Goal: Transaction & Acquisition: Purchase product/service

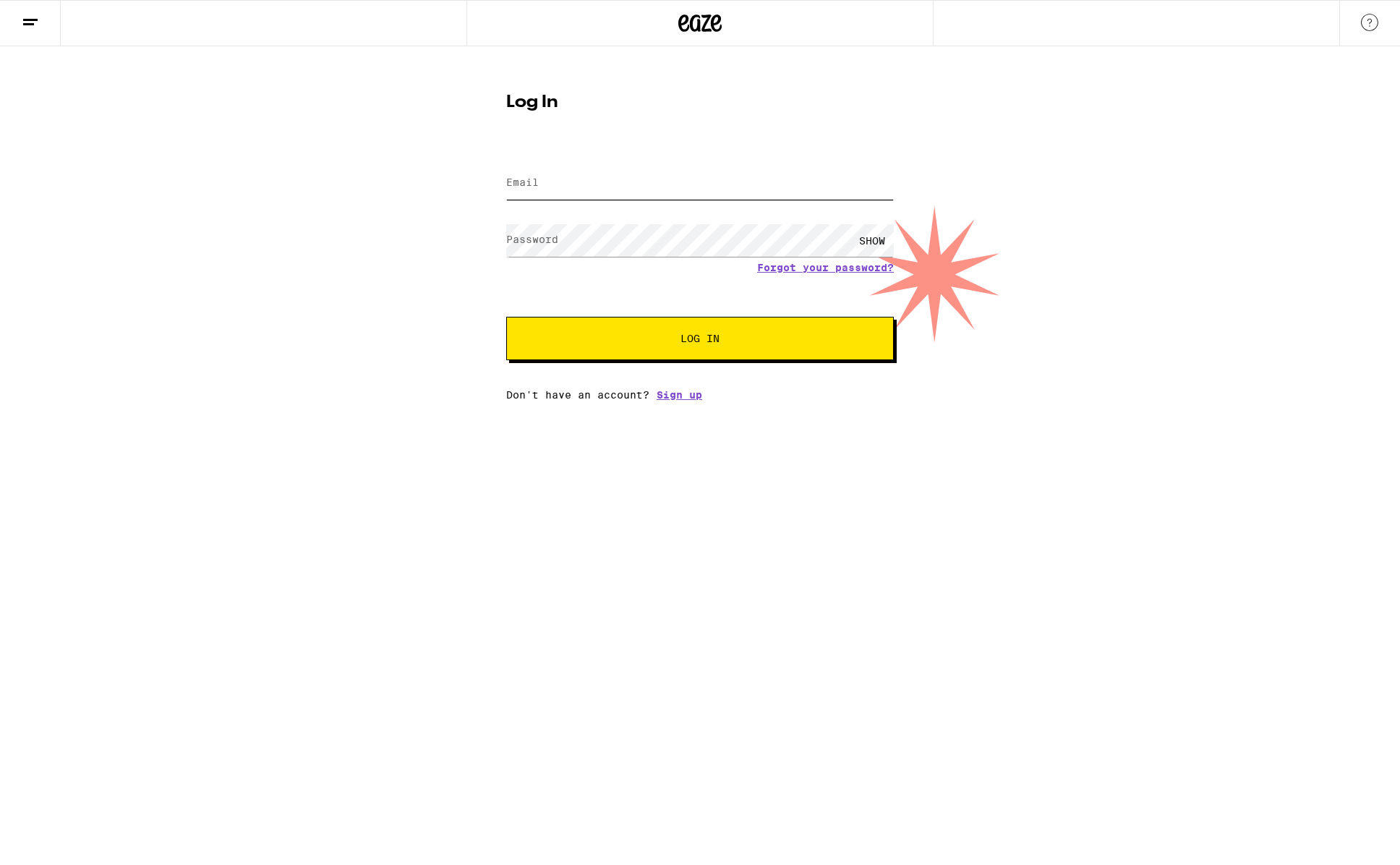
click at [674, 174] on input "Email" at bounding box center [699, 183] width 388 height 33
type input "[EMAIL_ADDRESS][DOMAIN_NAME]"
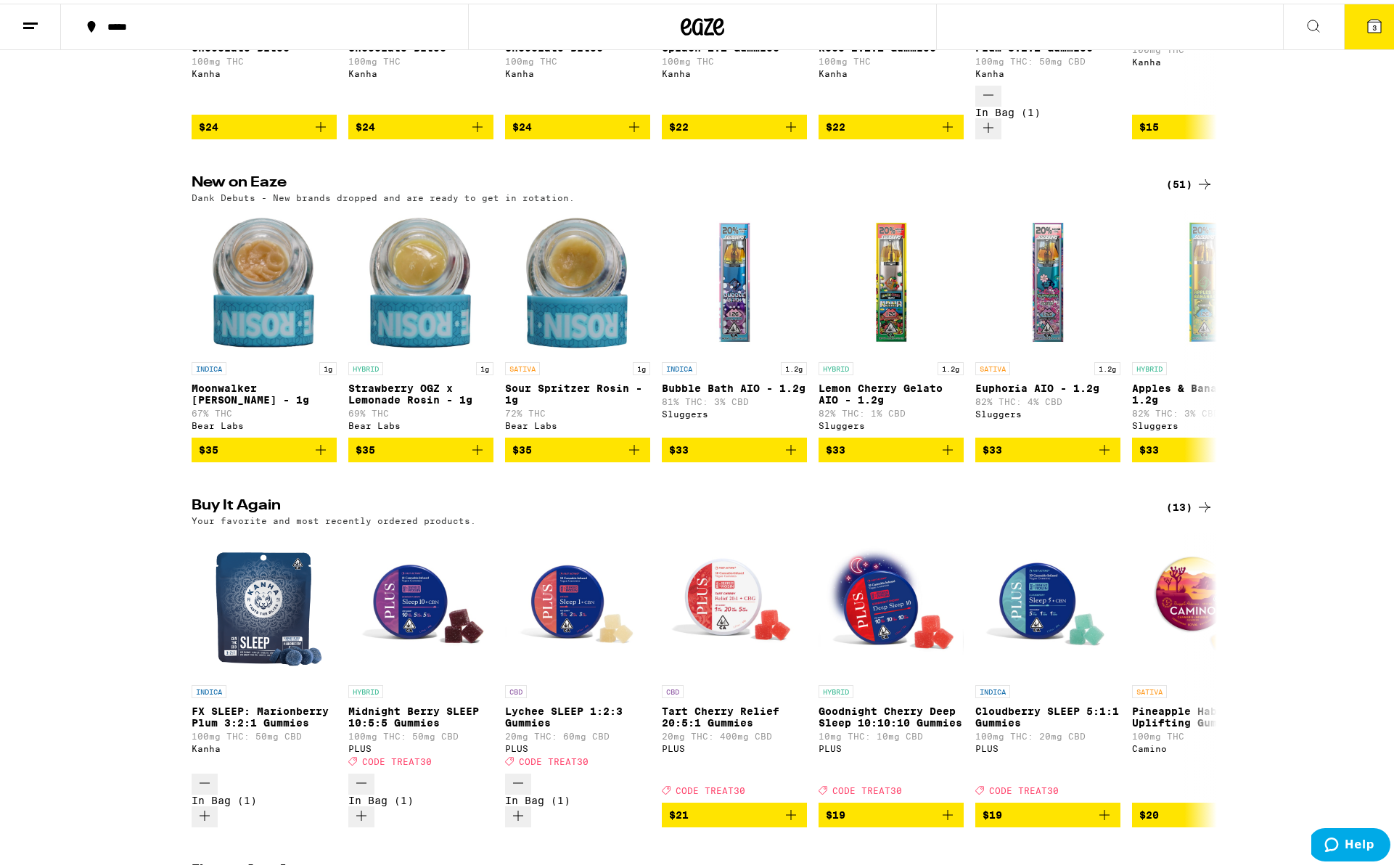
scroll to position [1142, 0]
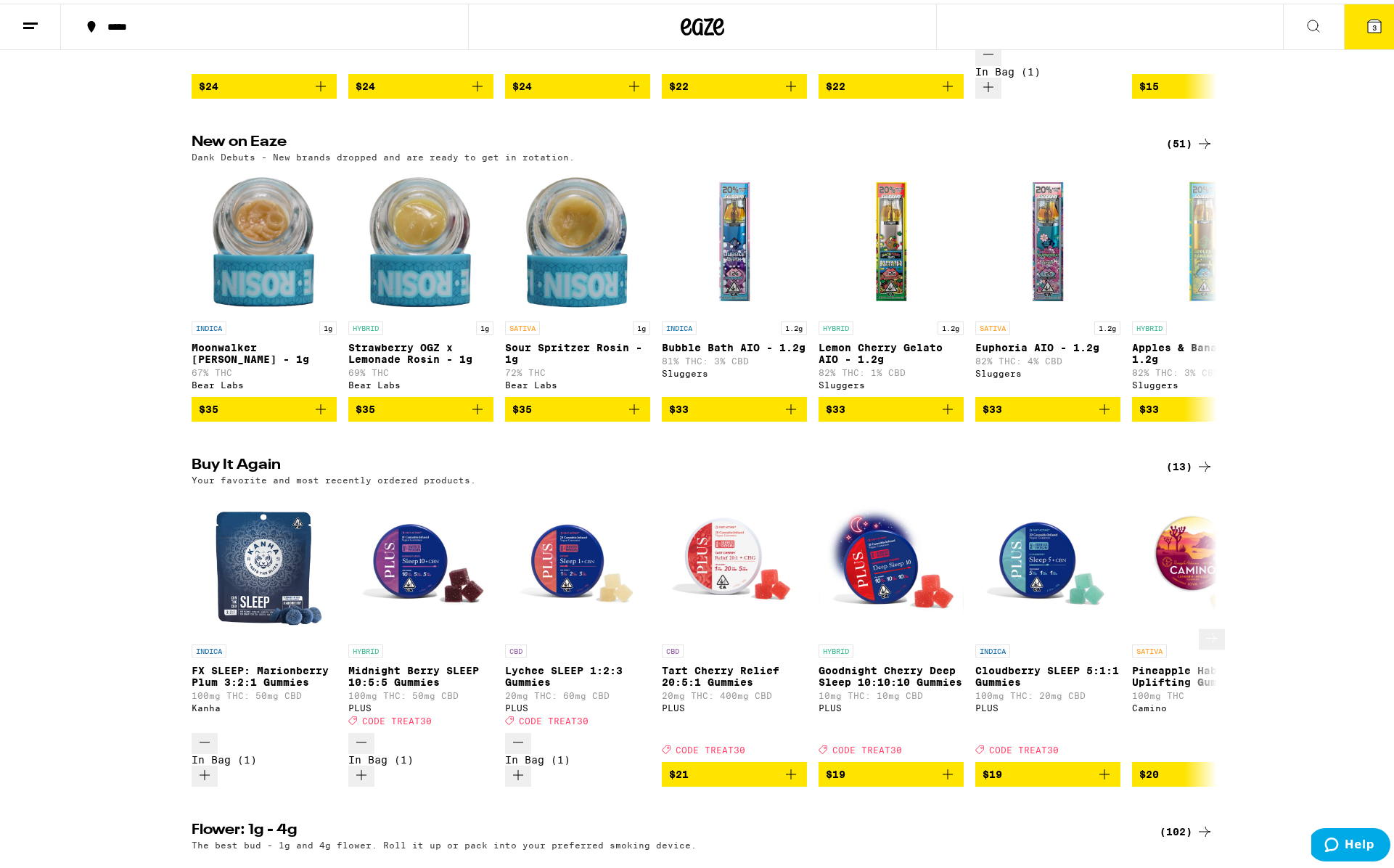
click at [205, 736] on icon "Decrement" at bounding box center [204, 739] width 18 height 18
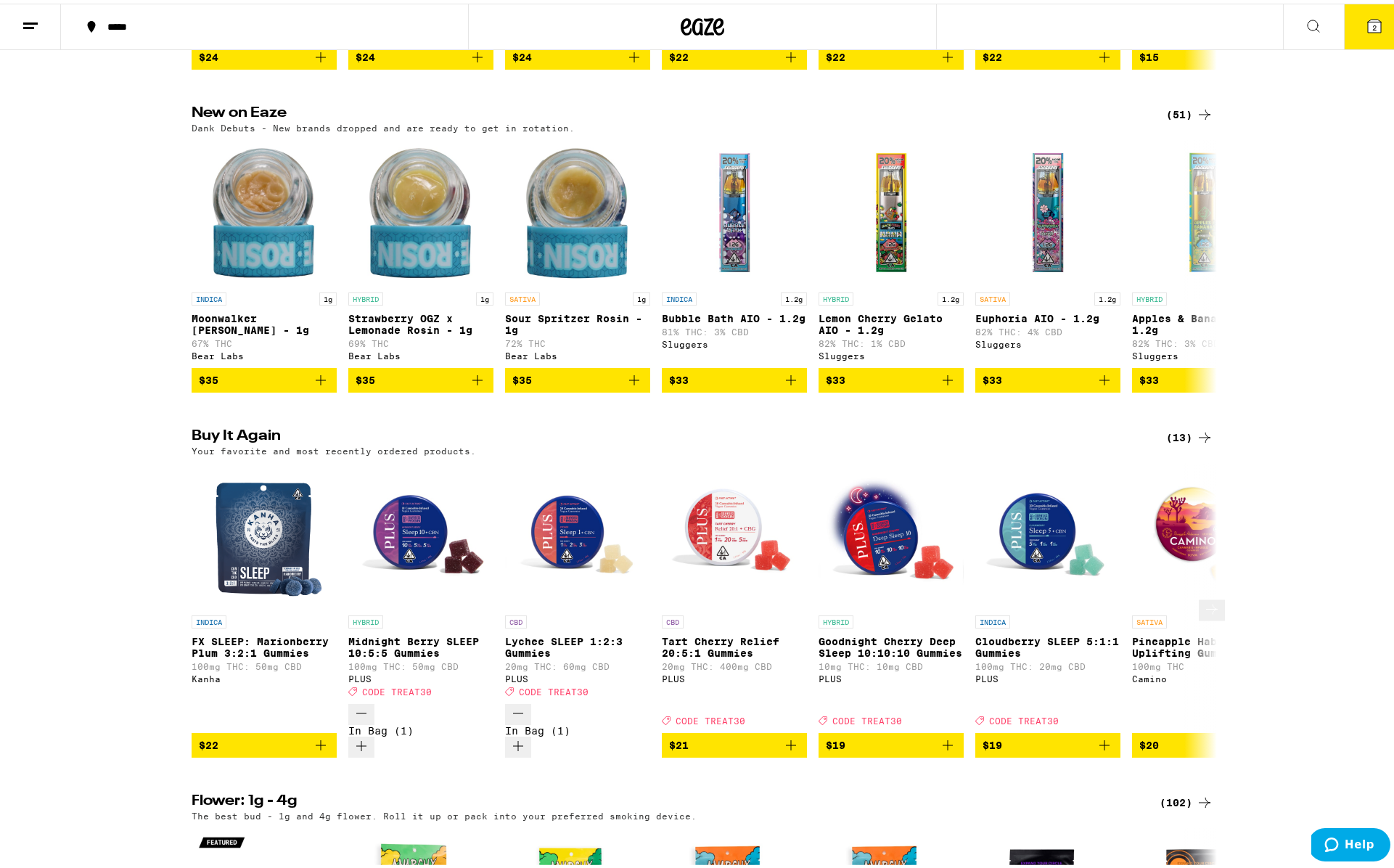
scroll to position [1188, 0]
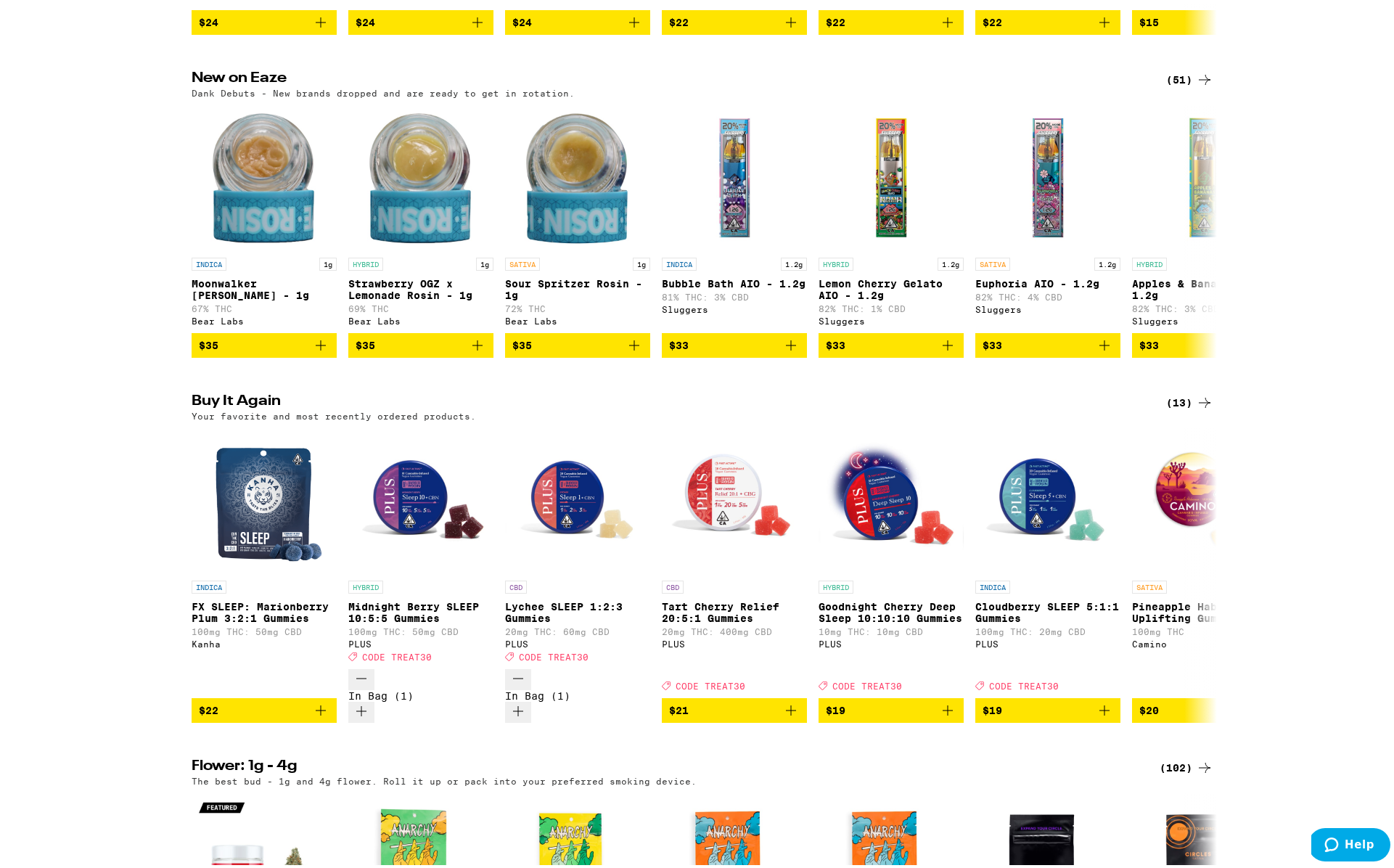
click at [1172, 408] on div "(13)" at bounding box center [1190, 399] width 47 height 18
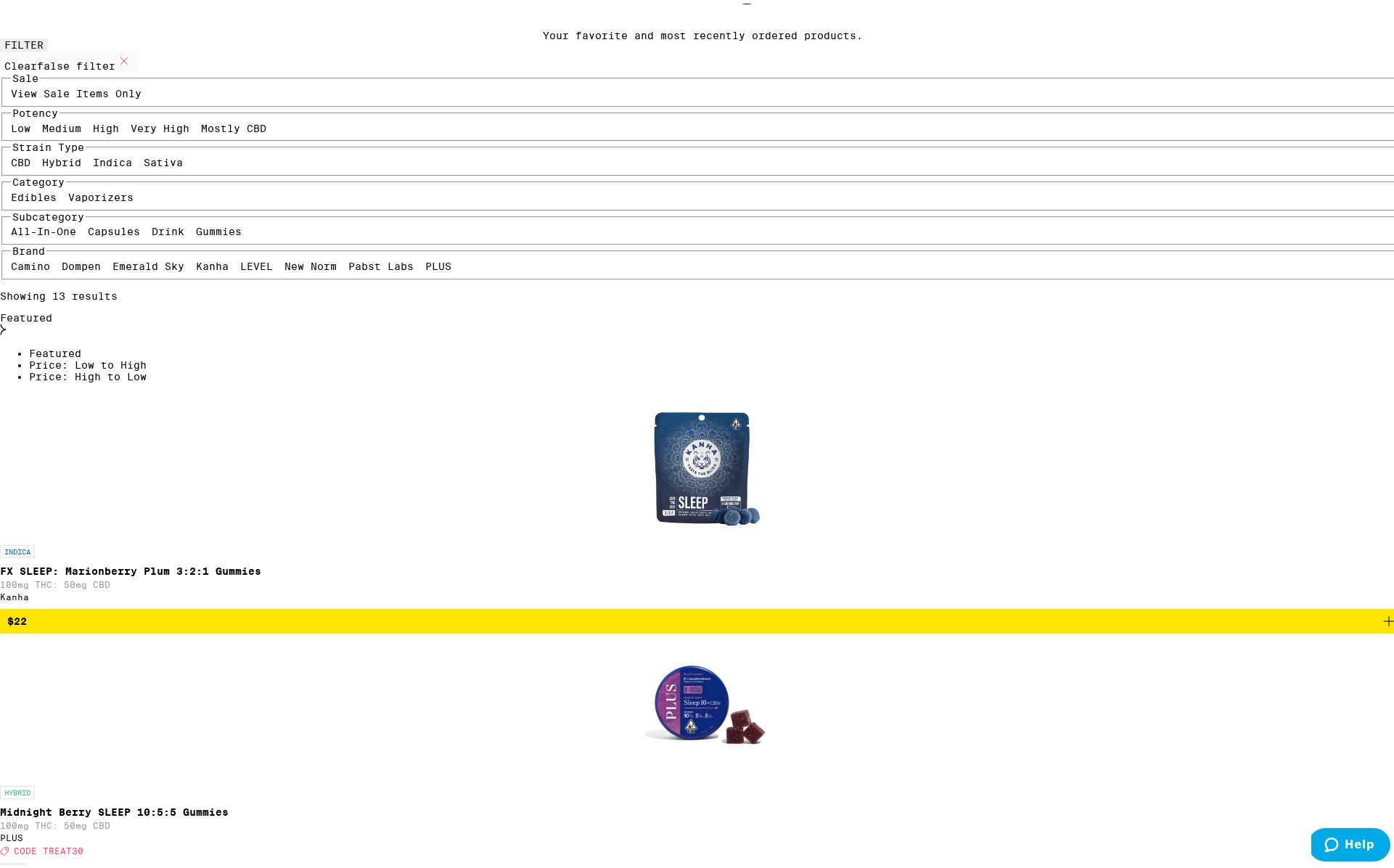
scroll to position [118, 0]
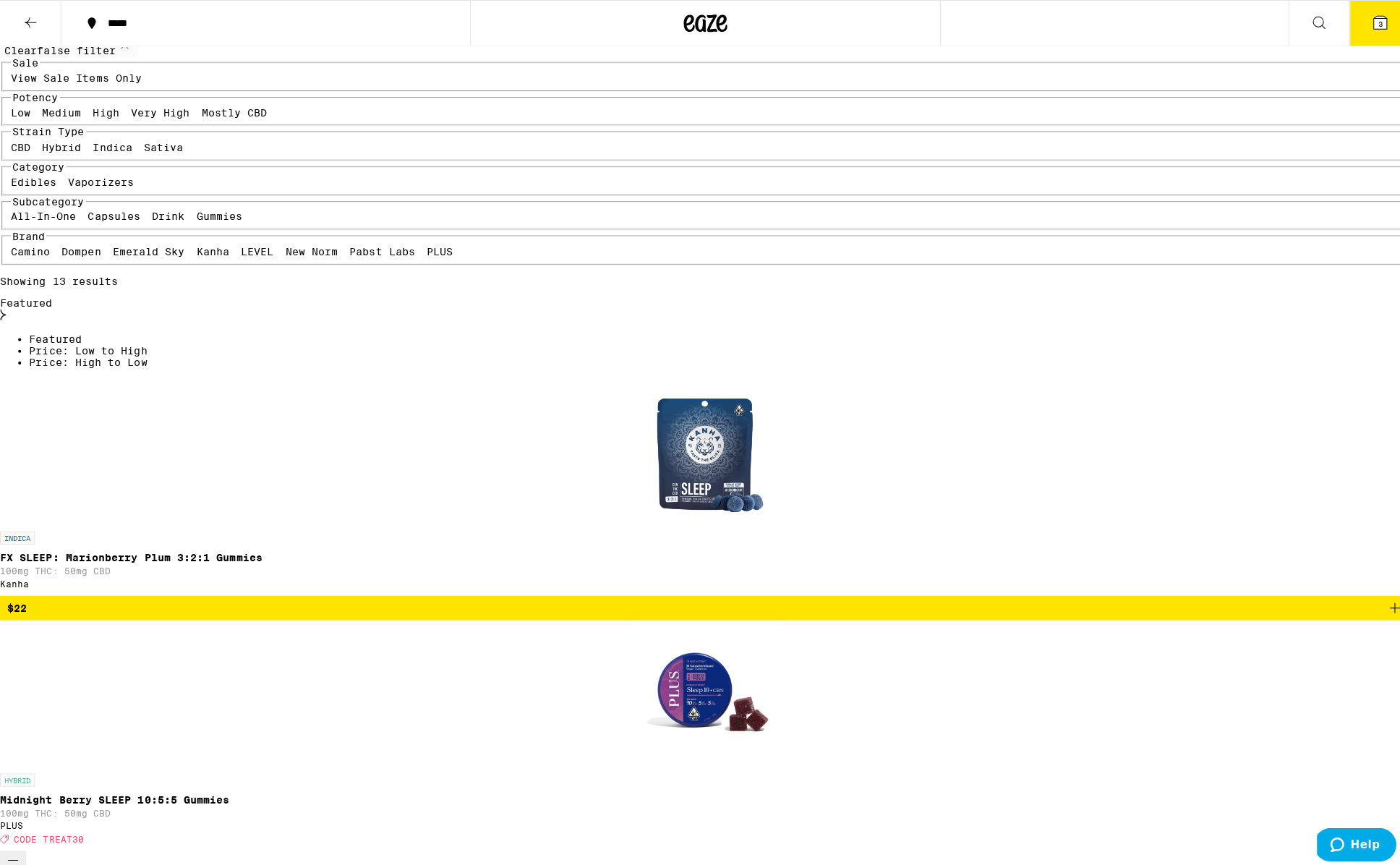
scroll to position [71, 0]
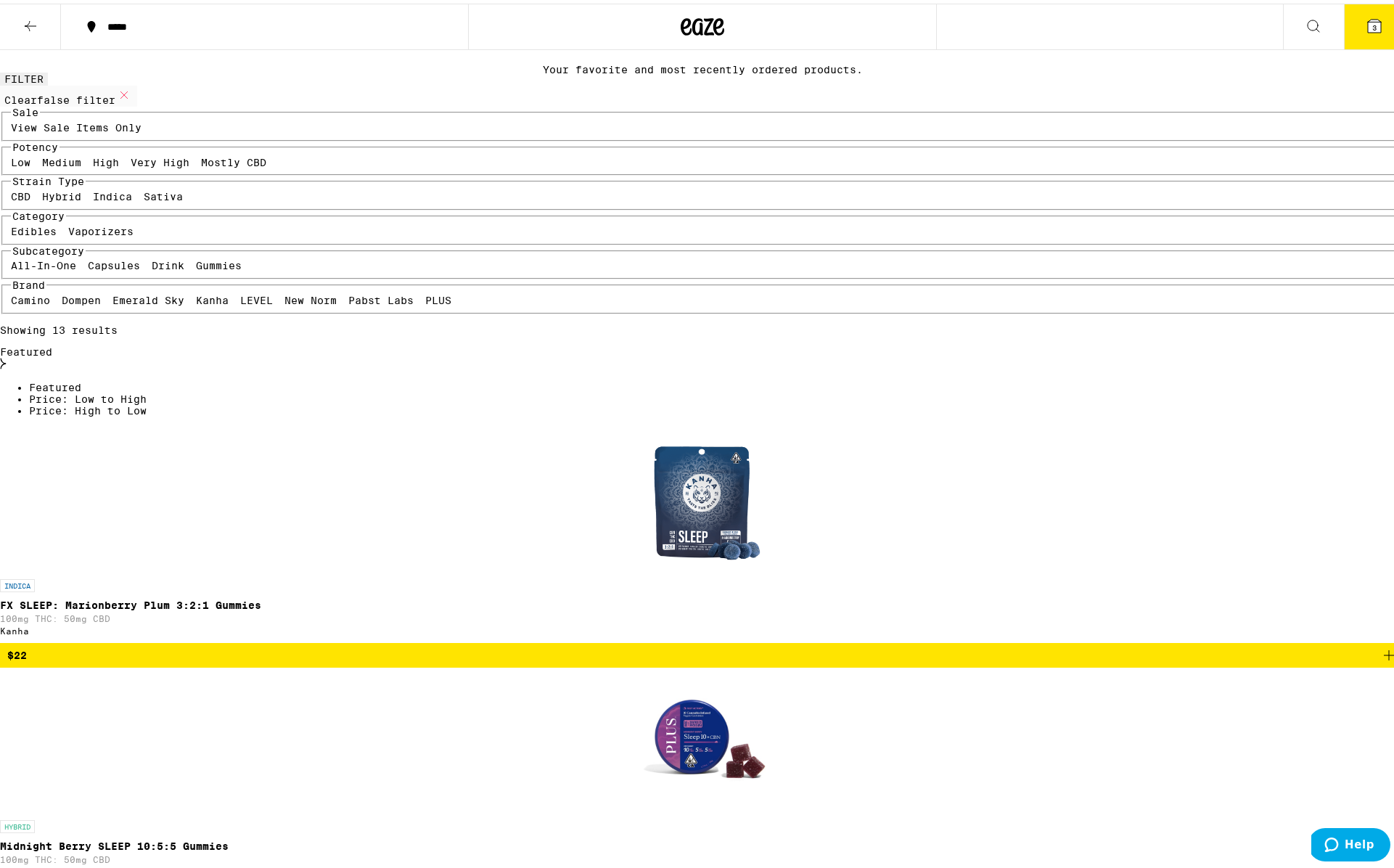
click at [1368, 28] on icon at bounding box center [1375, 23] width 13 height 13
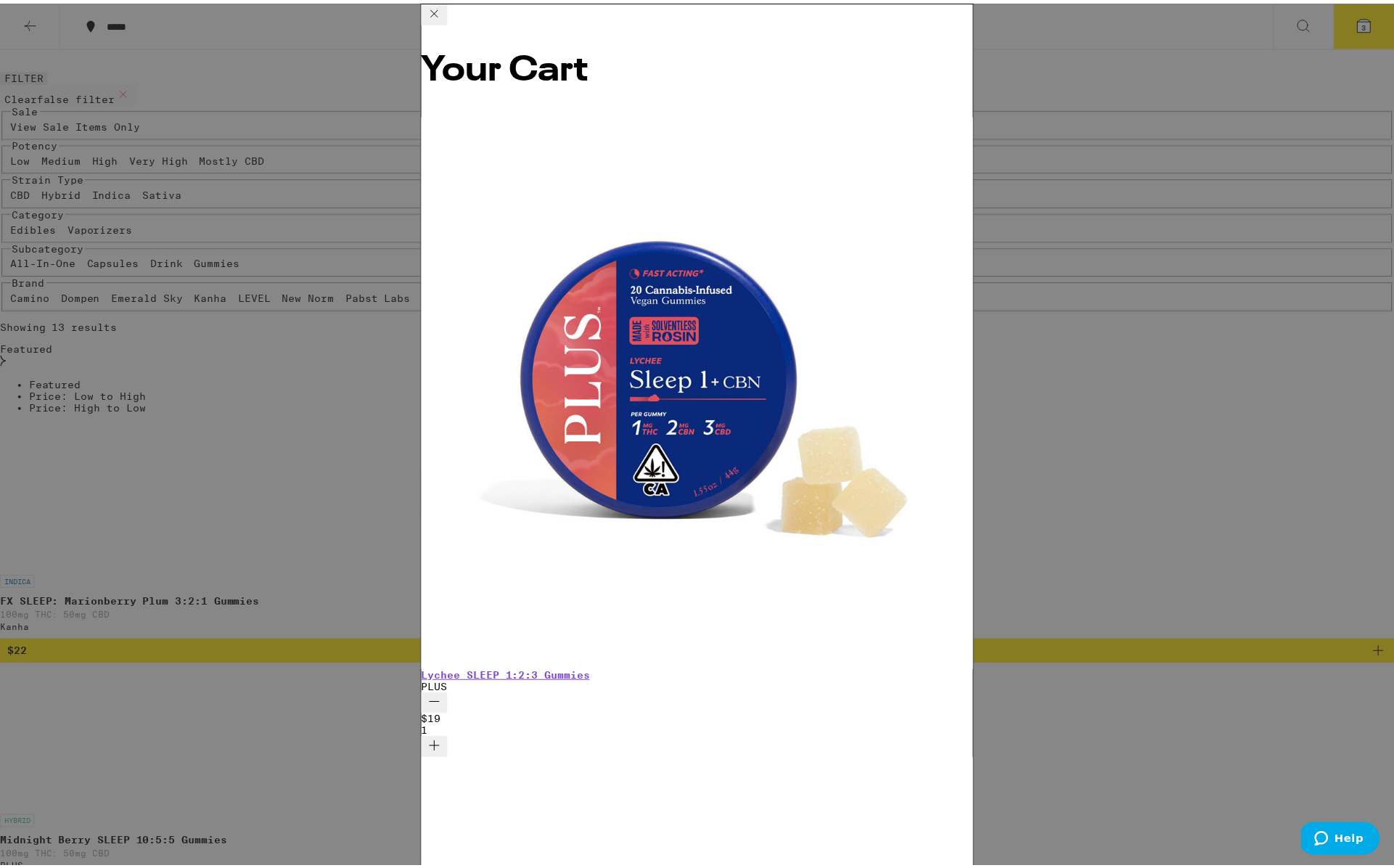
scroll to position [0, 677]
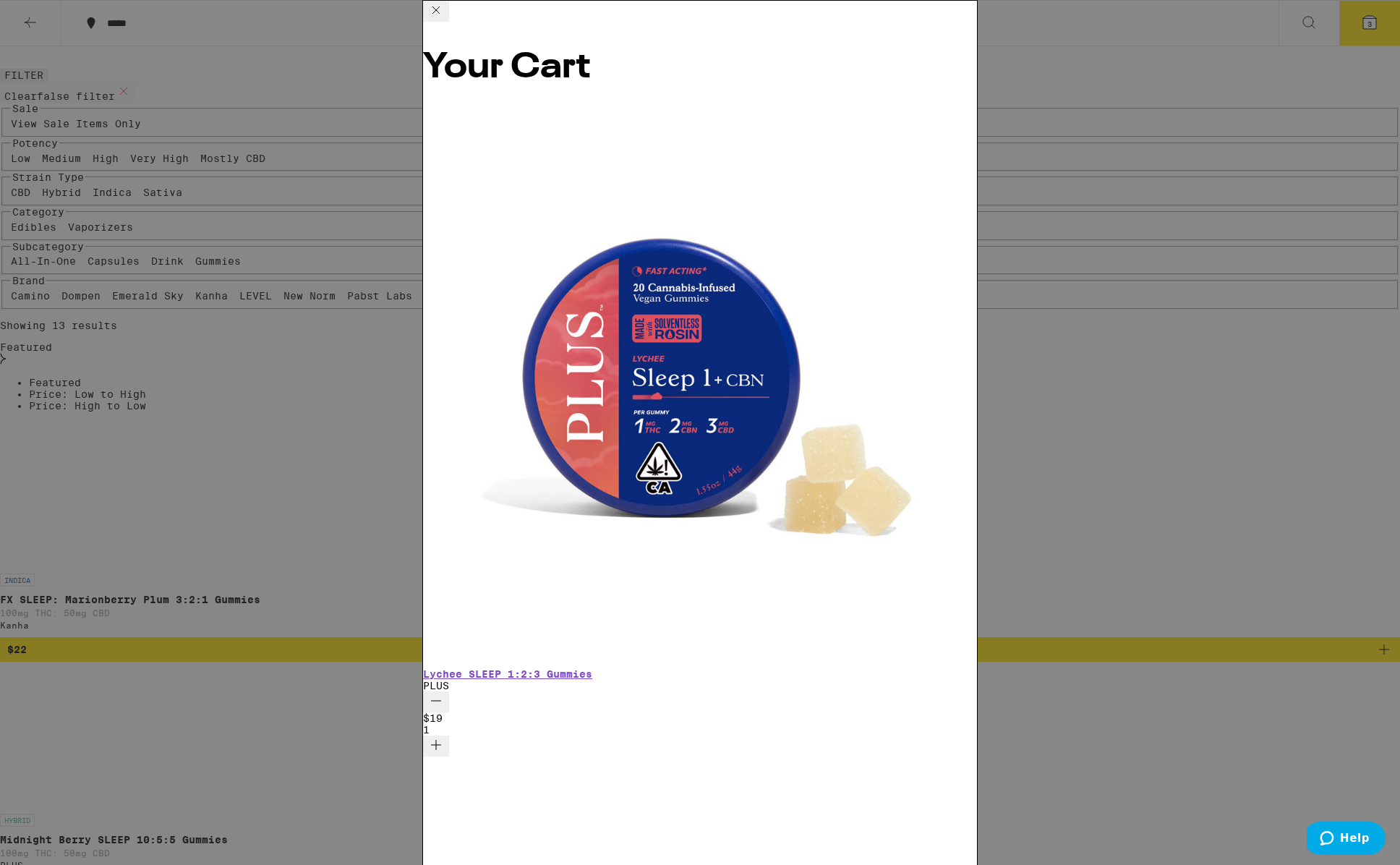
click at [445, 18] on icon at bounding box center [435, 10] width 18 height 18
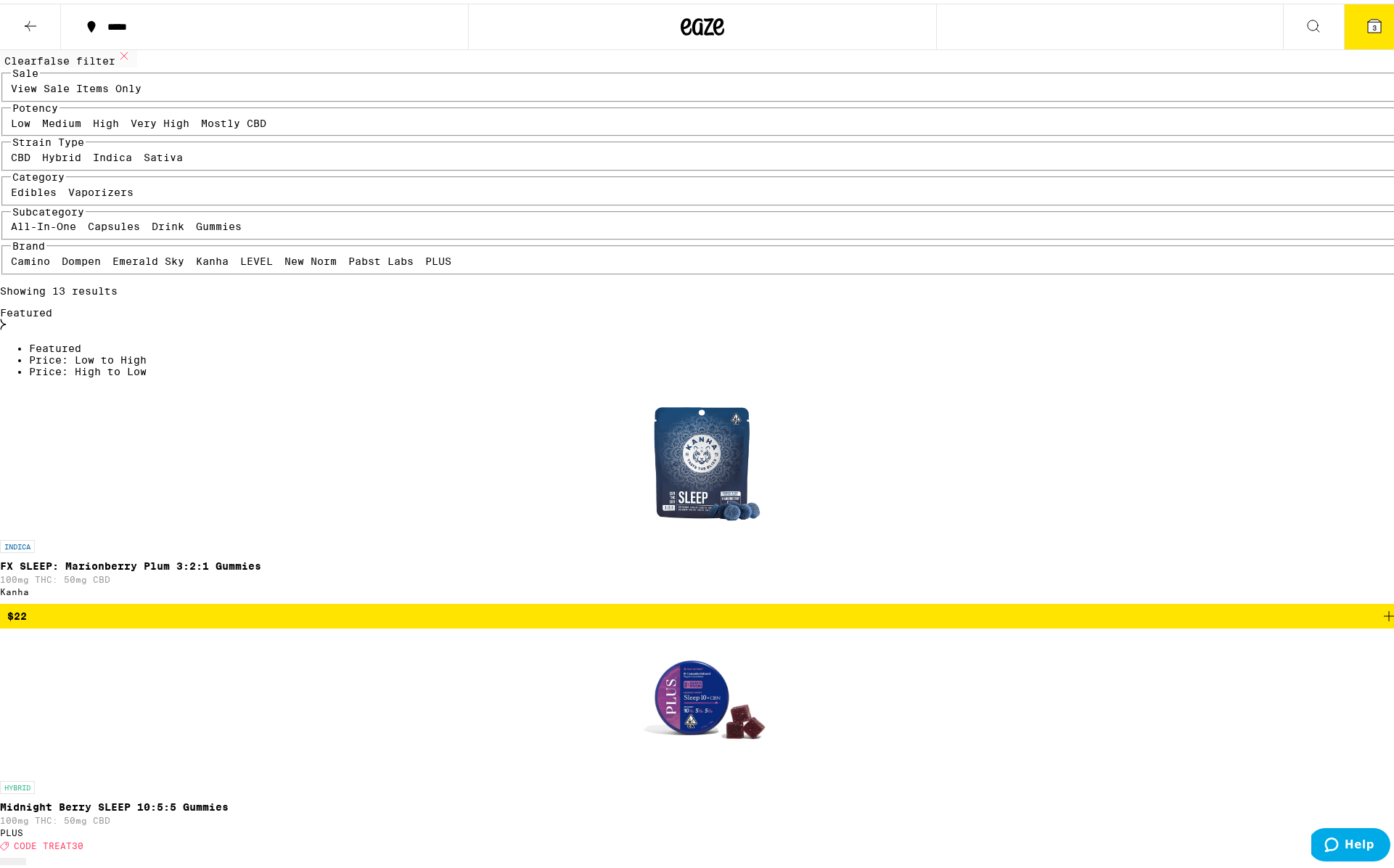
scroll to position [45, 0]
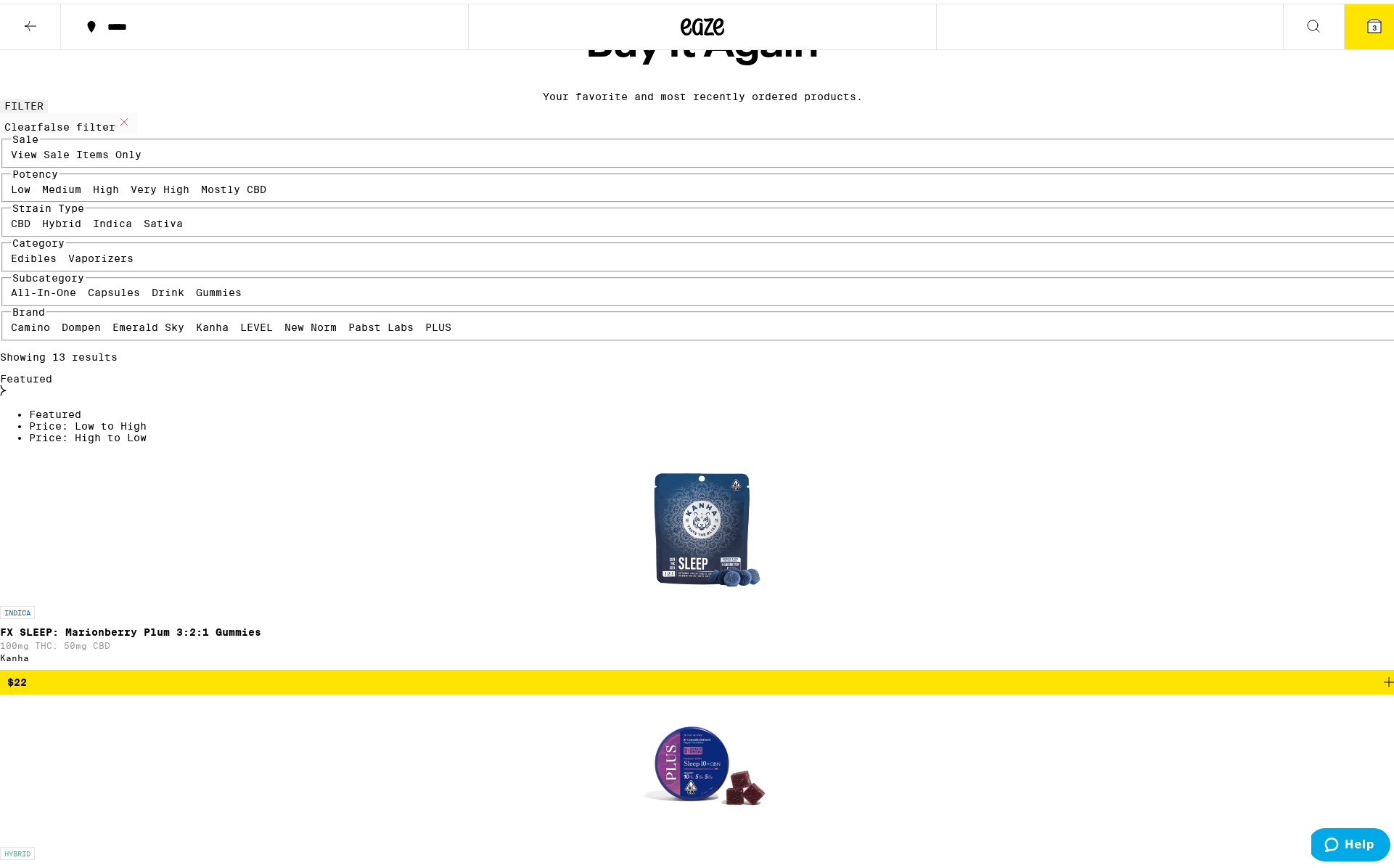
click at [1354, 29] on button "4" at bounding box center [1374, 24] width 61 height 45
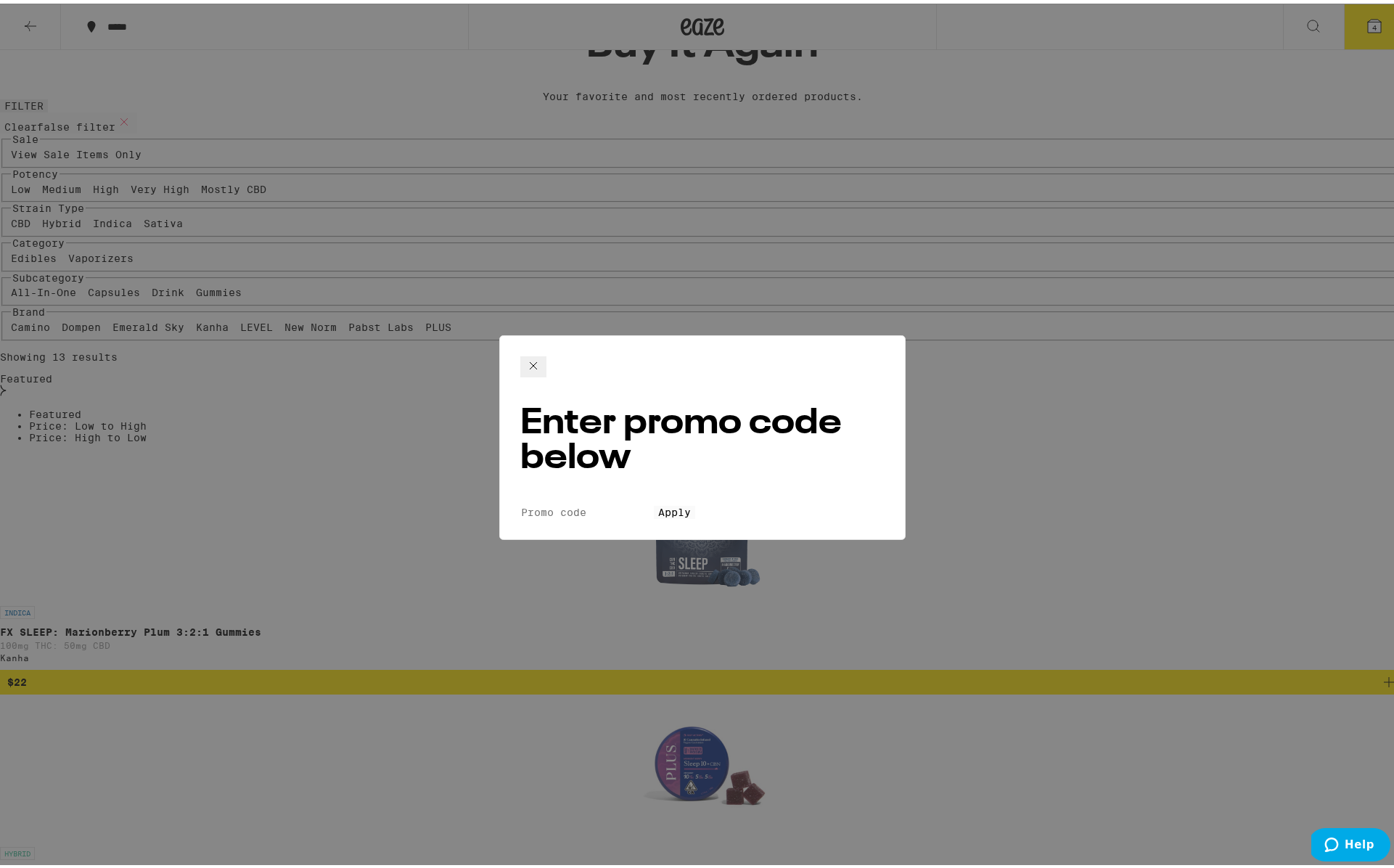
click at [614, 502] on input "Promo Code" at bounding box center [587, 509] width 134 height 13
paste input "TREAT30"
type input "TREAT30"
click at [654, 502] on button "Apply" at bounding box center [674, 509] width 41 height 13
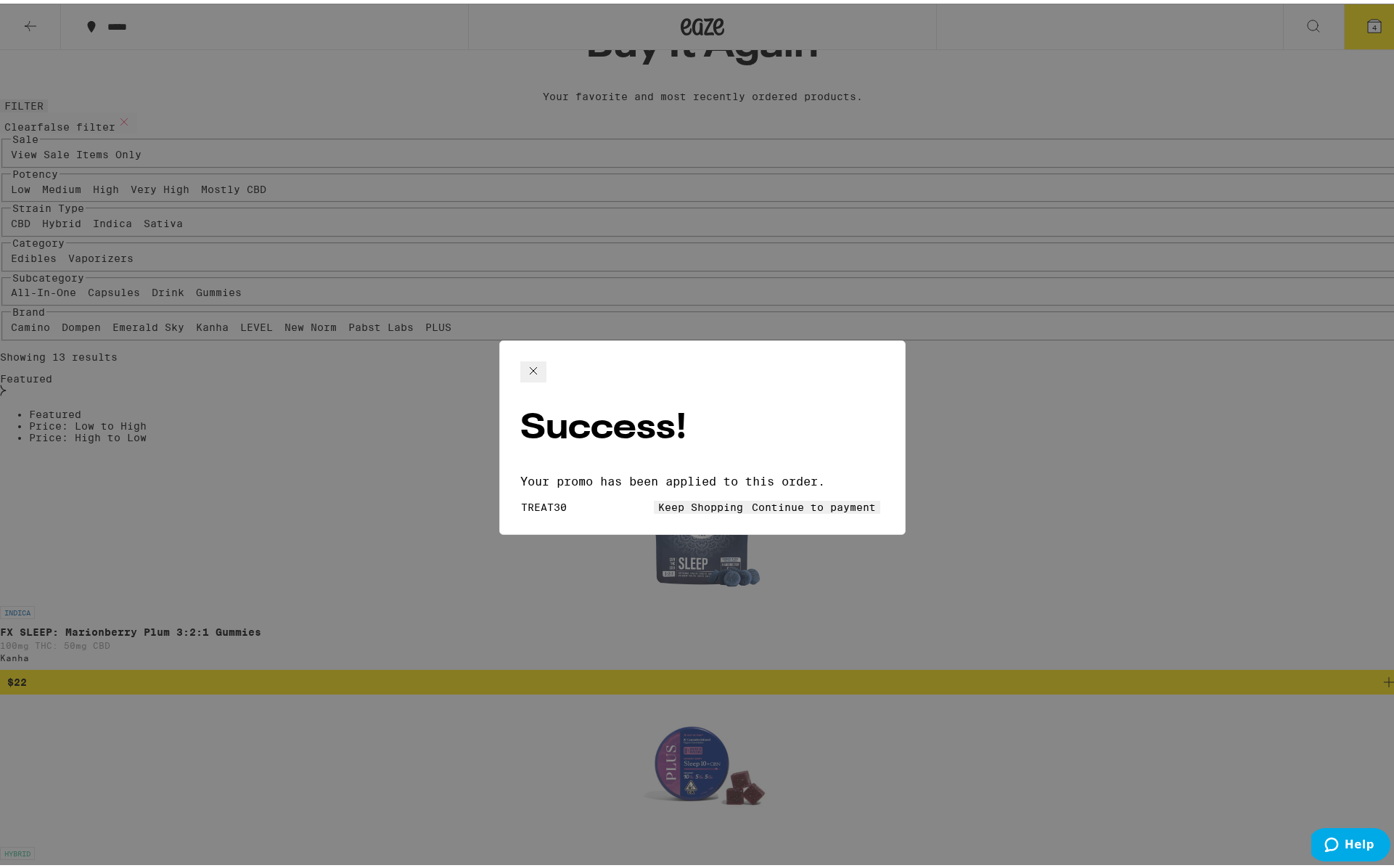
click at [747, 497] on button "Continue to payment" at bounding box center [813, 503] width 133 height 13
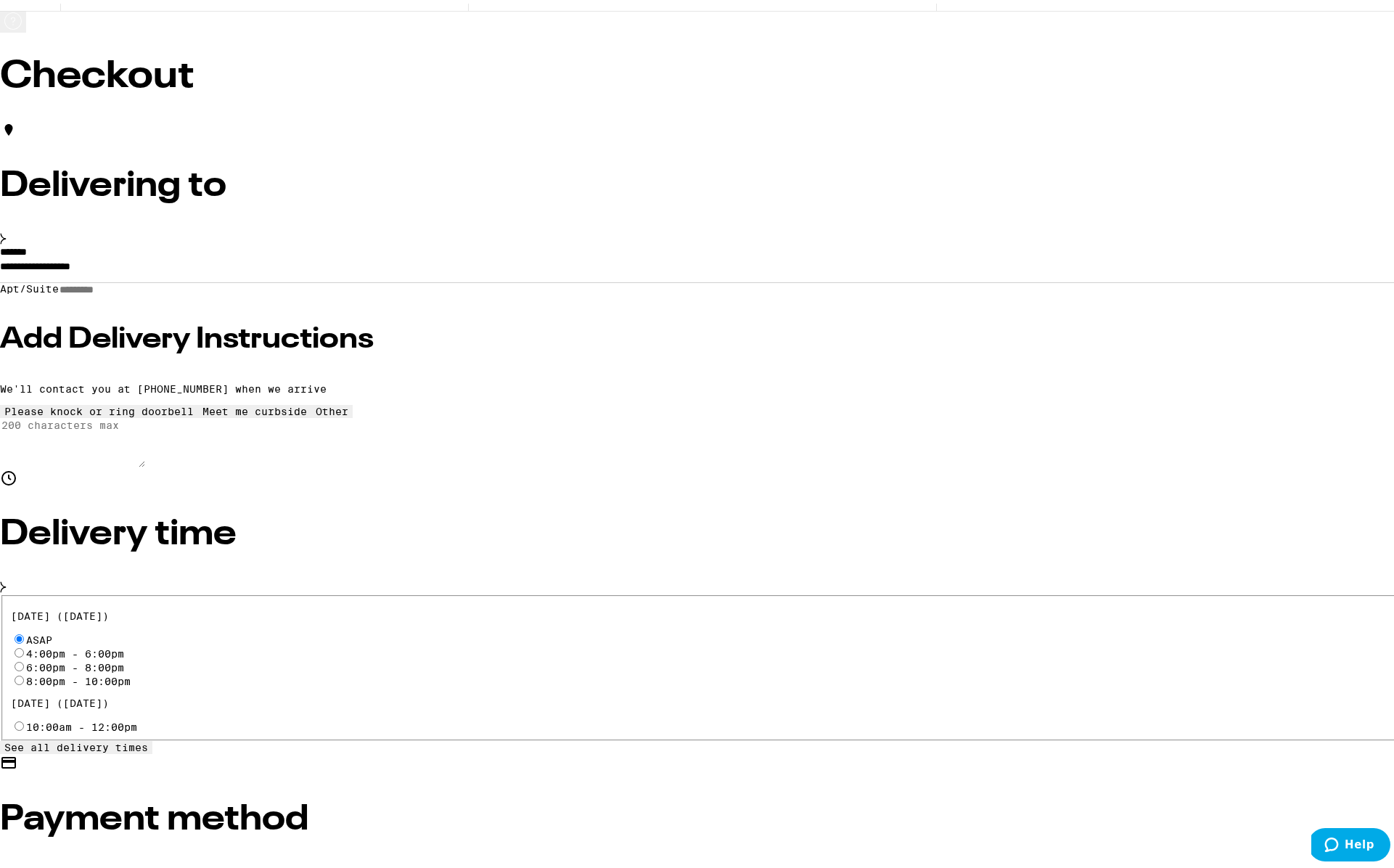
scroll to position [64, 0]
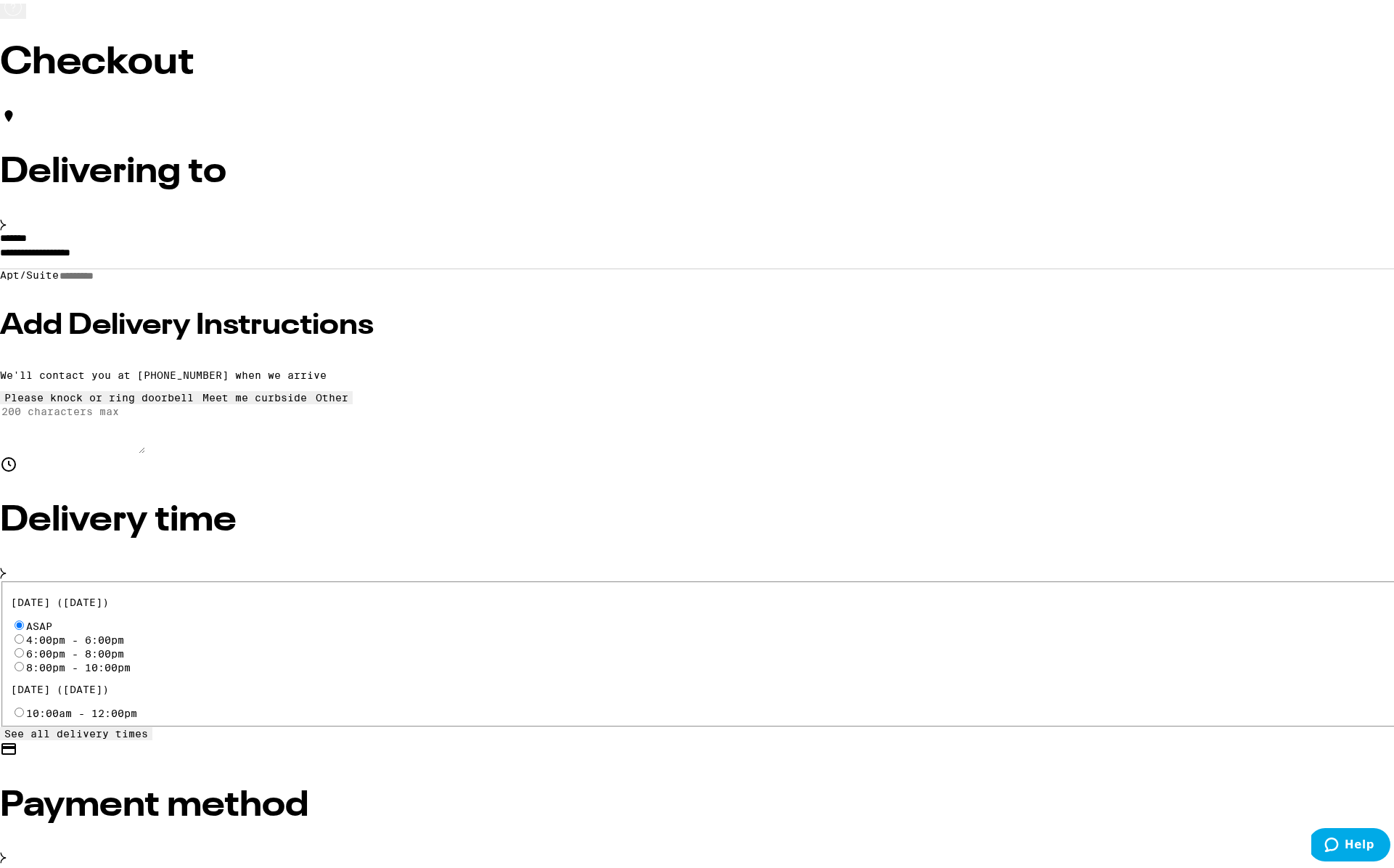
click at [162, 279] on input "Apt/Suite" at bounding box center [110, 272] width 103 height 13
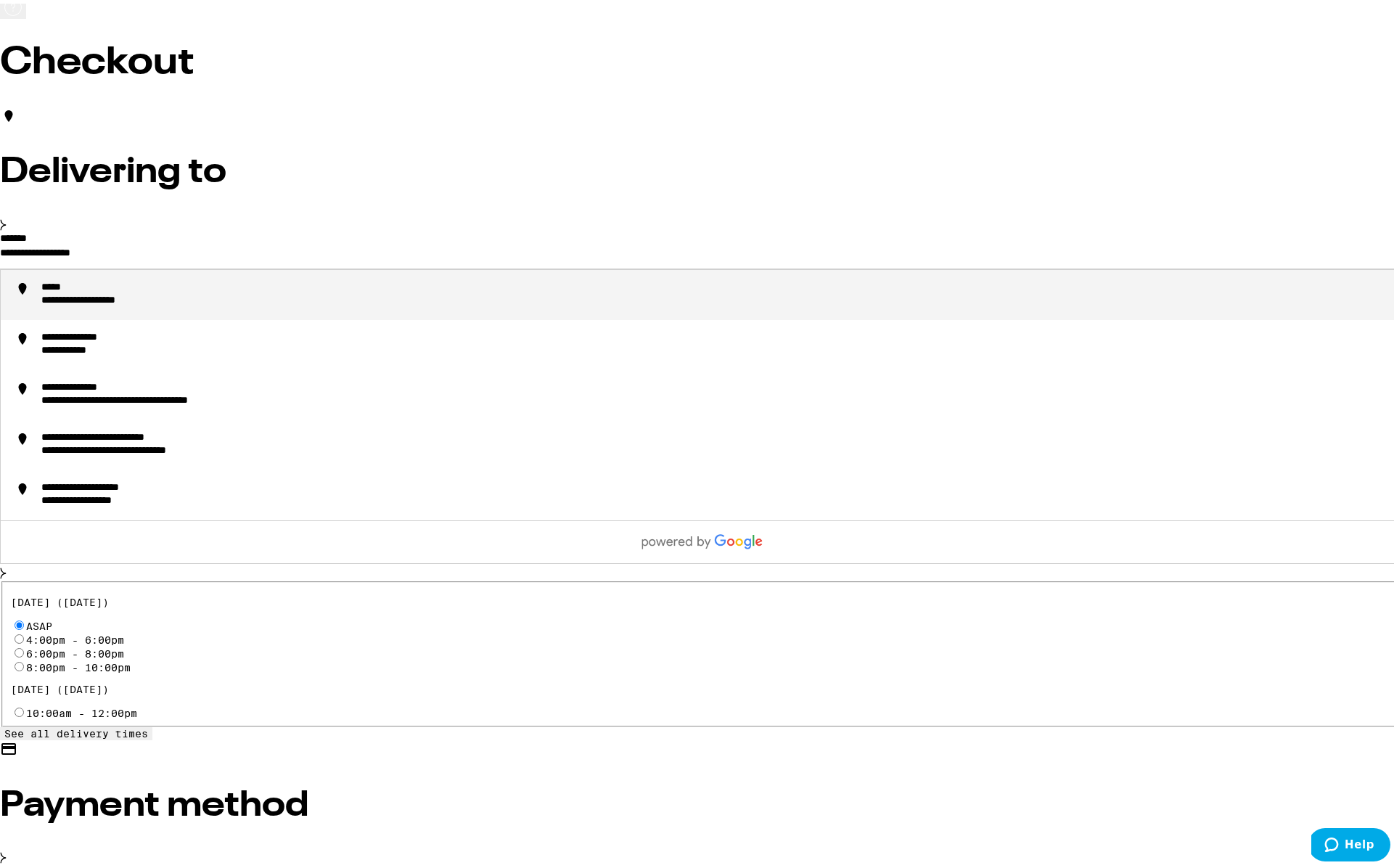
drag, startPoint x: 452, startPoint y: 268, endPoint x: 270, endPoint y: 265, distance: 182.0
click at [388, 296] on li "**********" at bounding box center [702, 292] width 1403 height 50
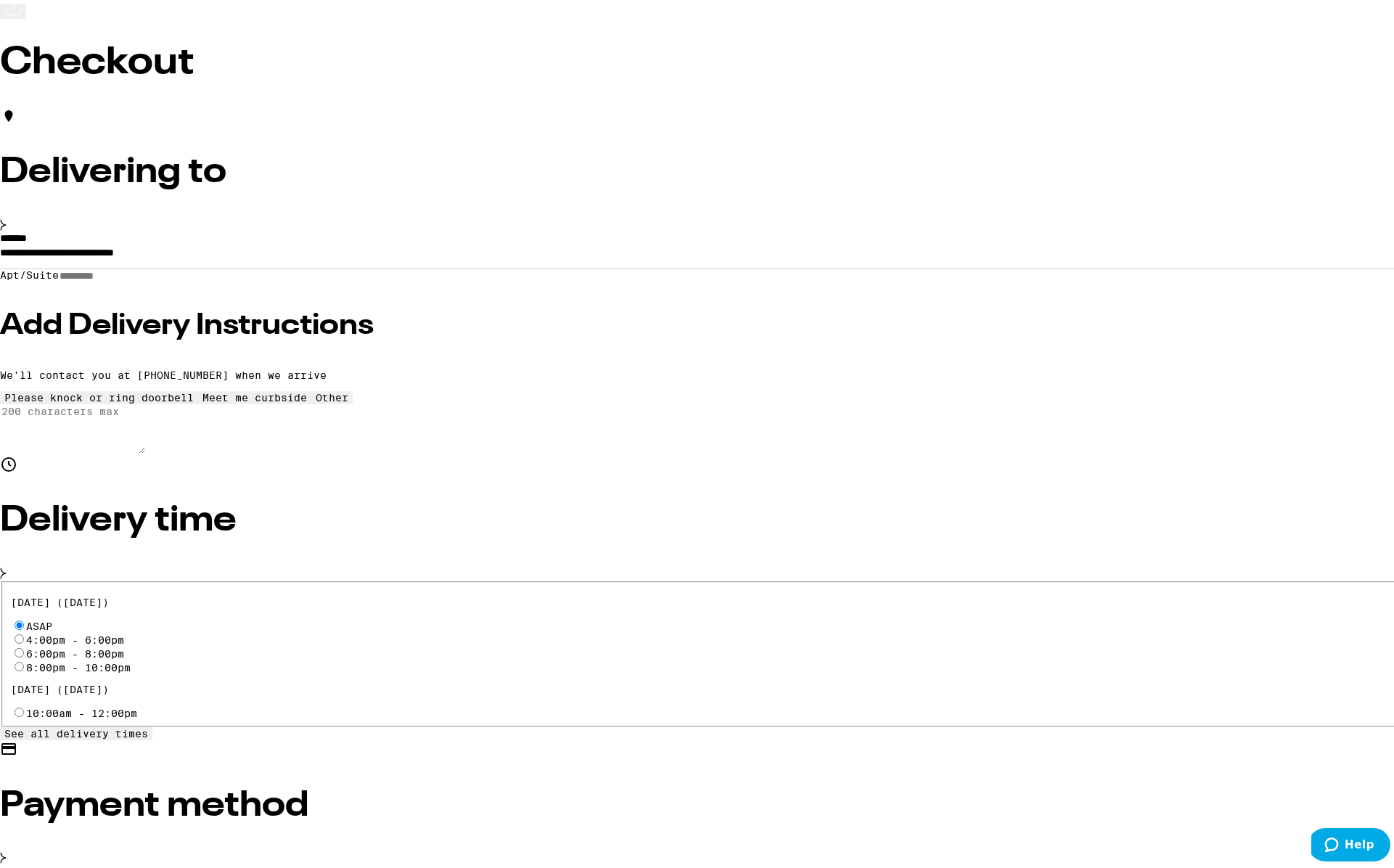
type input "**********"
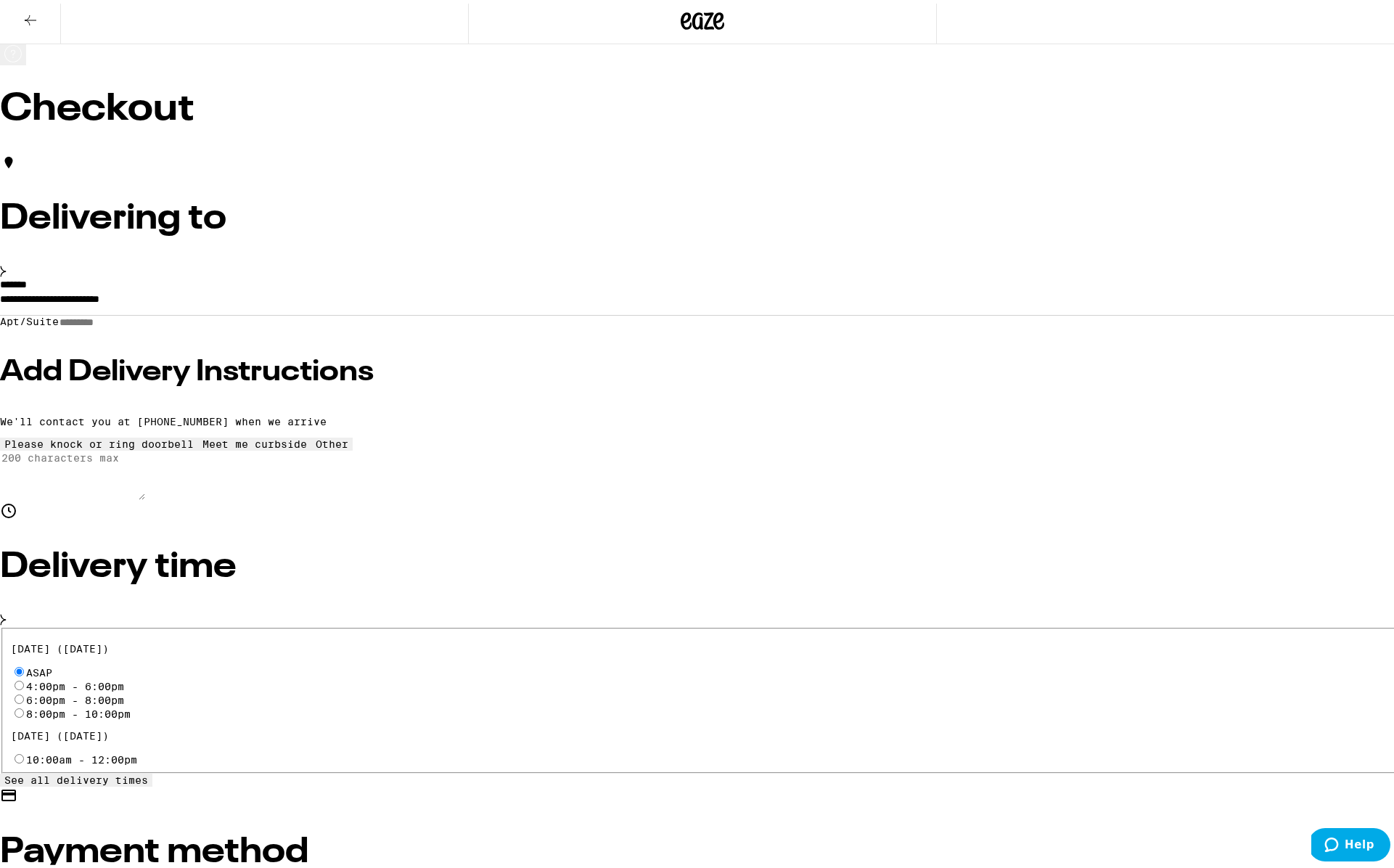
click at [162, 313] on input "Apt/Suite" at bounding box center [110, 318] width 103 height 13
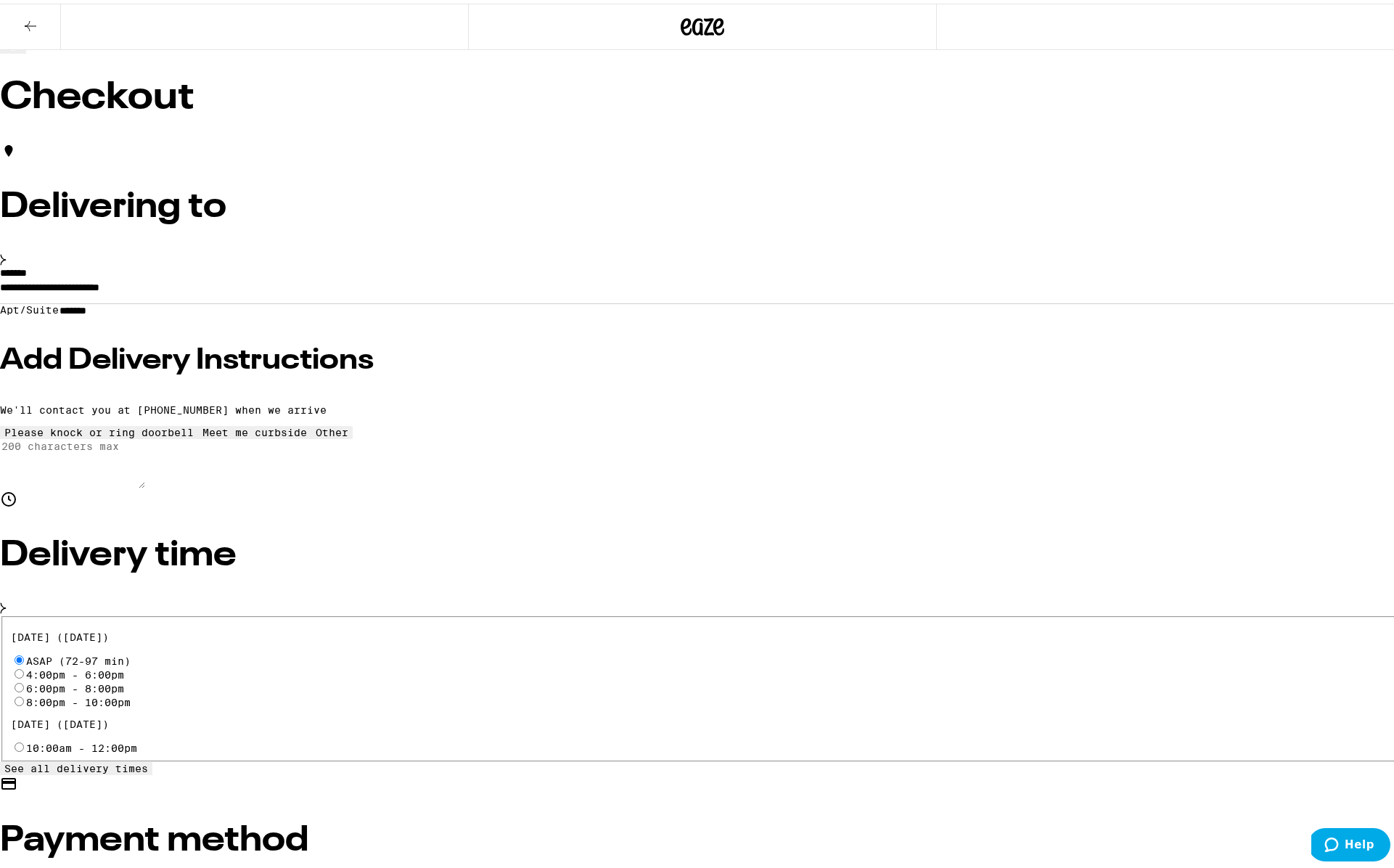
type input "*******"
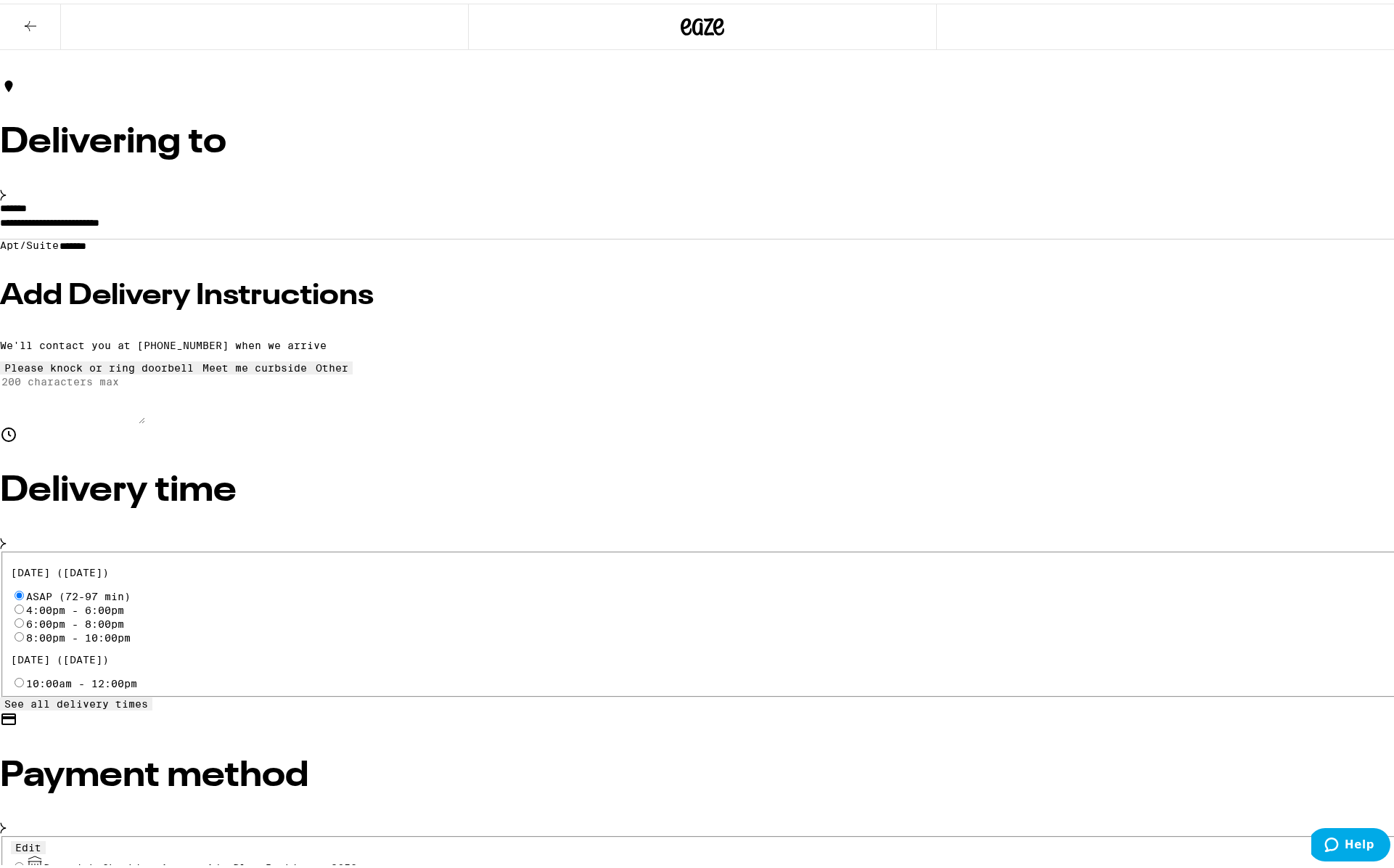
scroll to position [162, 0]
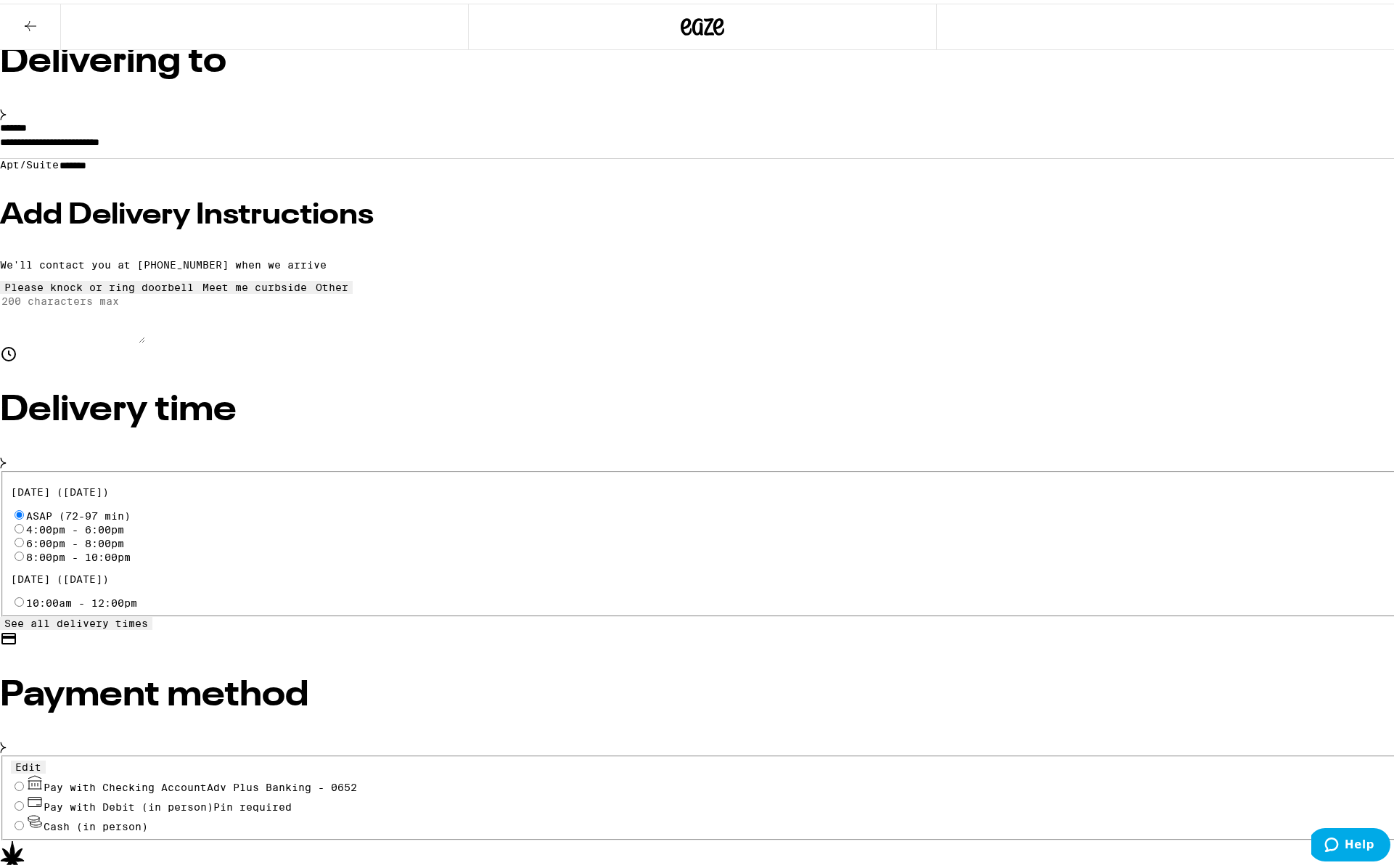
click at [24, 778] on input "Pay with Checking Account Adv Plus Banking - 0652" at bounding box center [18, 782] width 9 height 9
radio input "true"
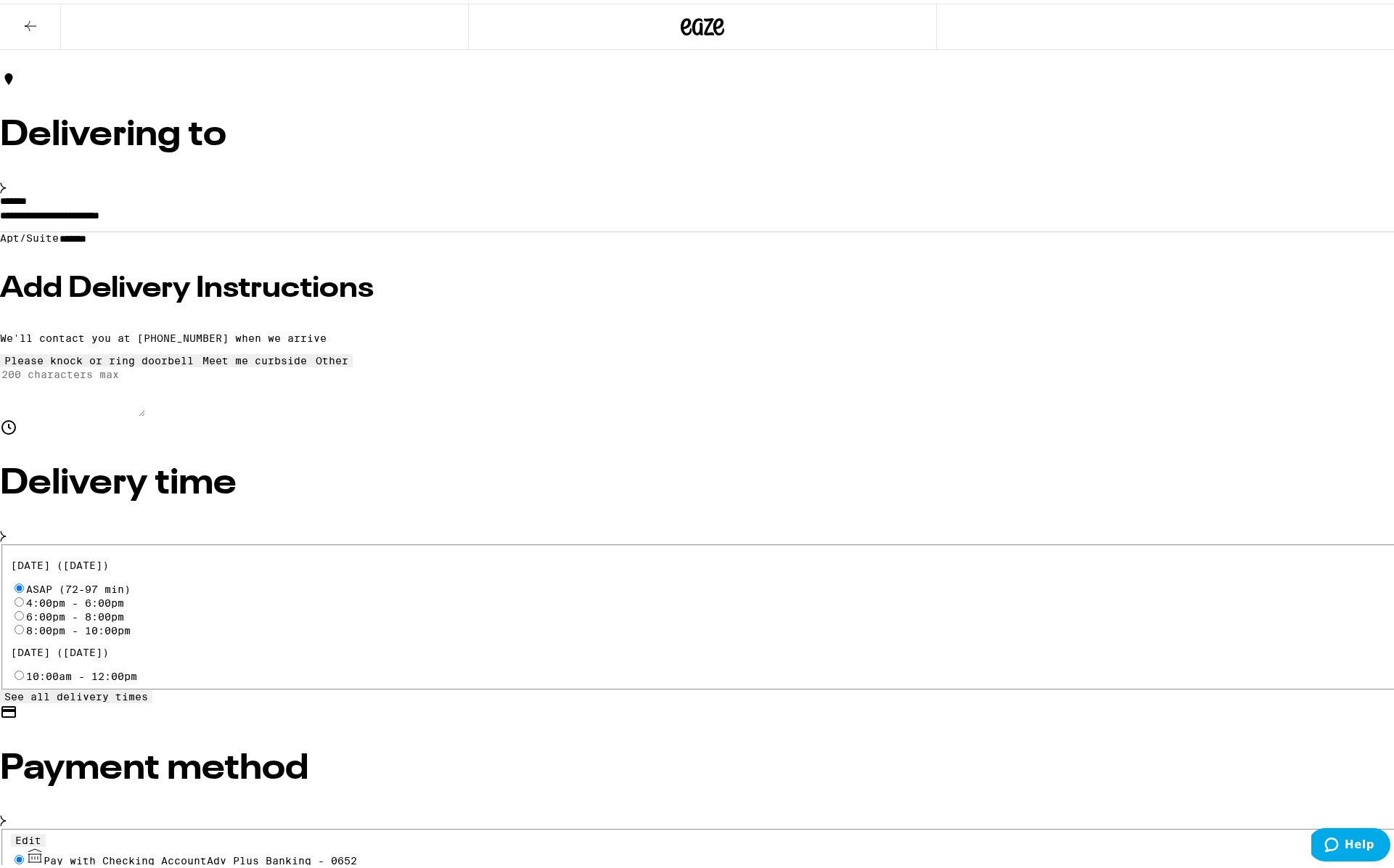
scroll to position [39, 0]
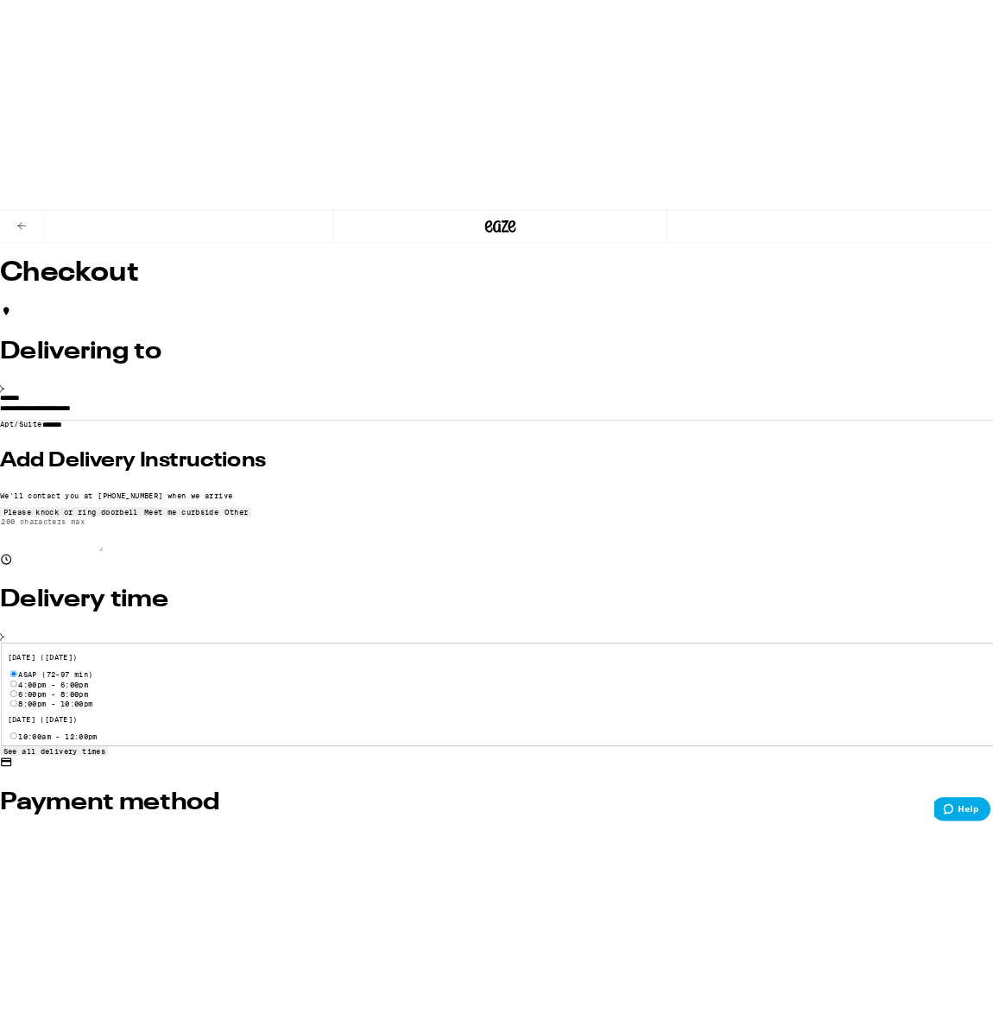
scroll to position [0, 0]
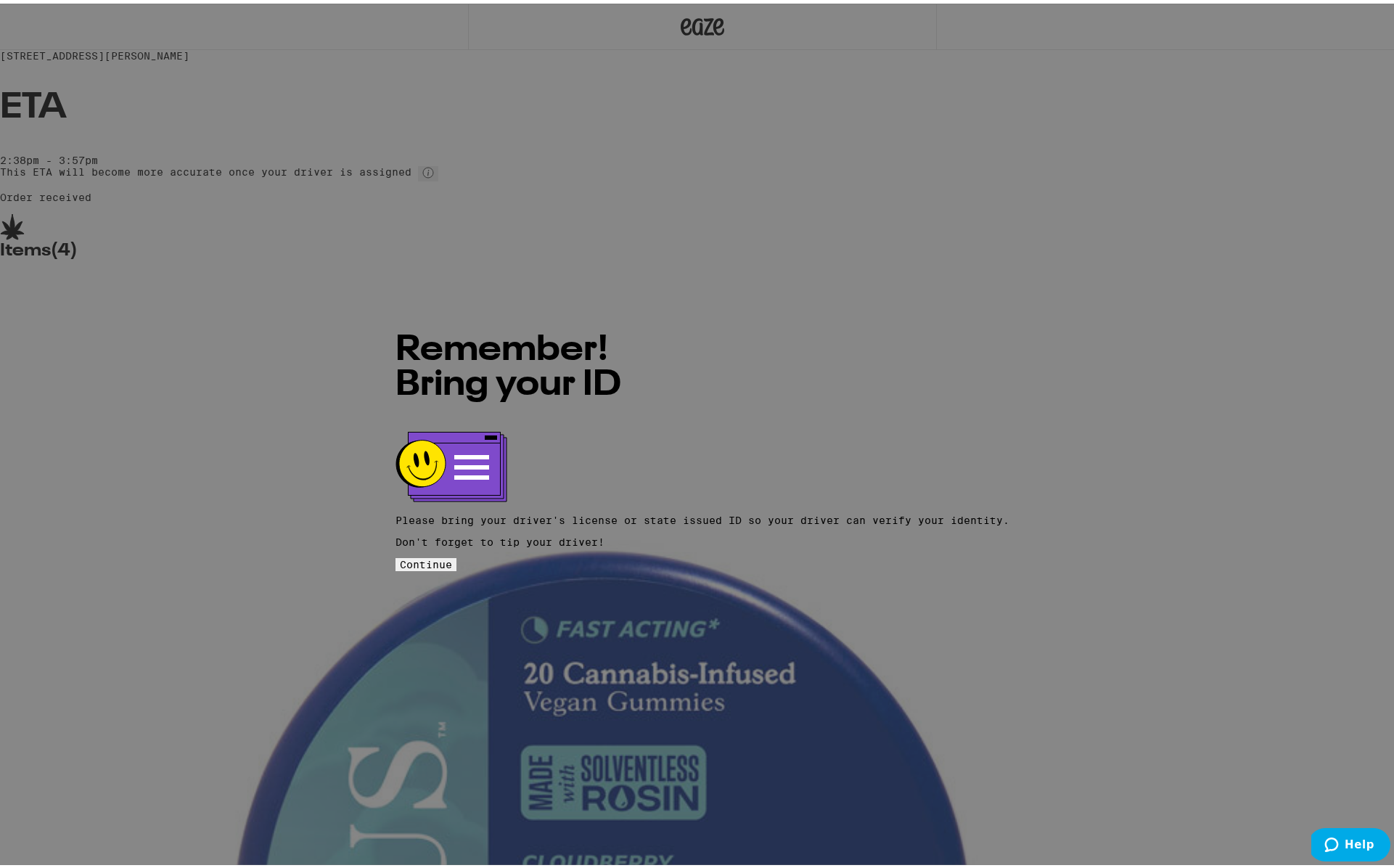
click at [452, 555] on span "Continue" at bounding box center [426, 561] width 52 height 12
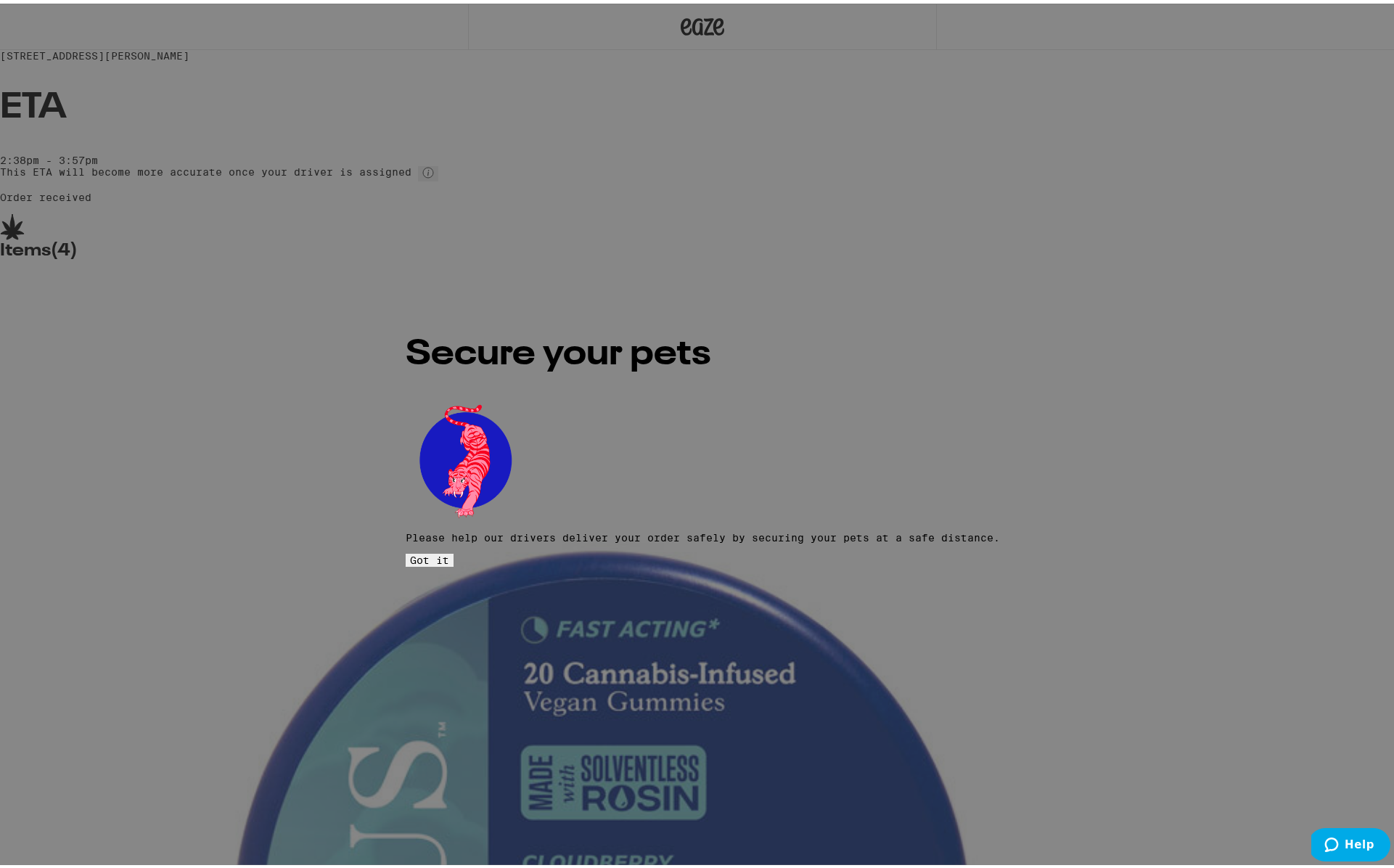
click at [454, 550] on button "Got it" at bounding box center [429, 557] width 48 height 13
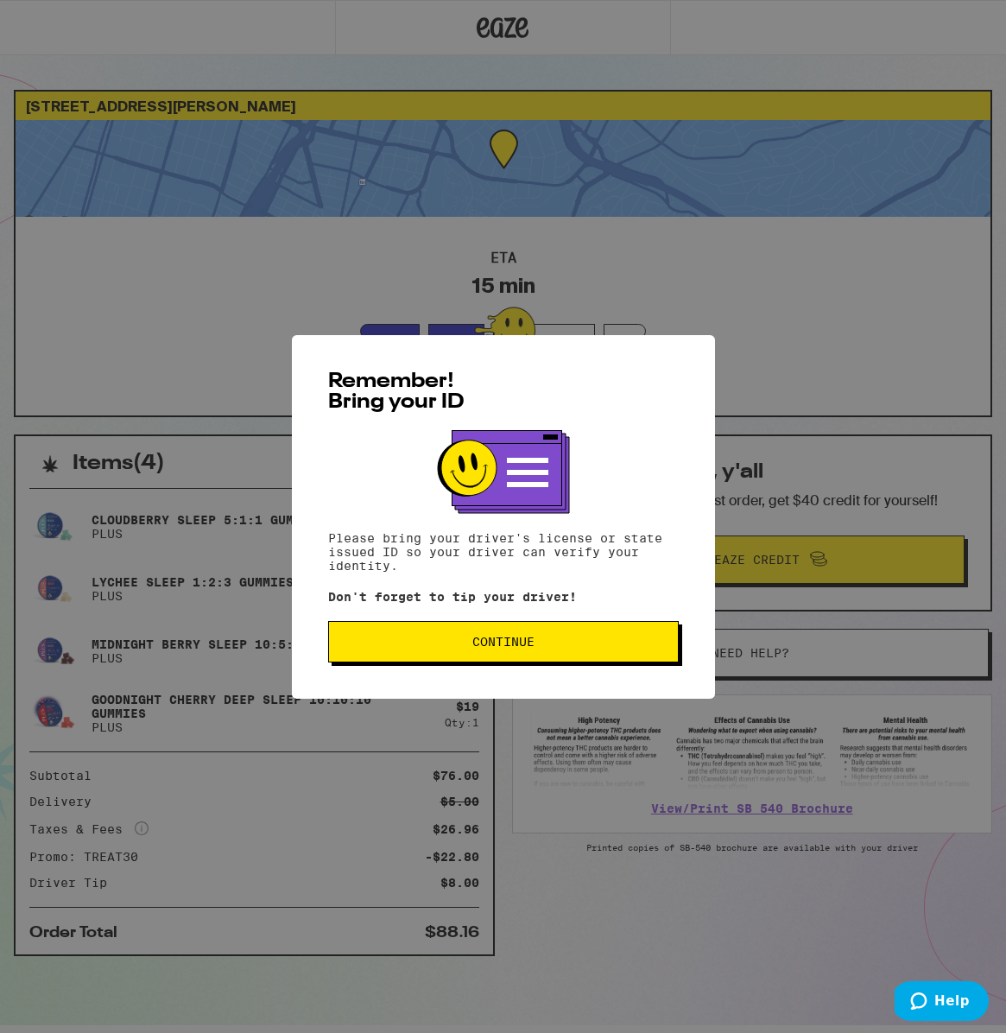
click at [661, 643] on span "Continue" at bounding box center [503, 642] width 321 height 12
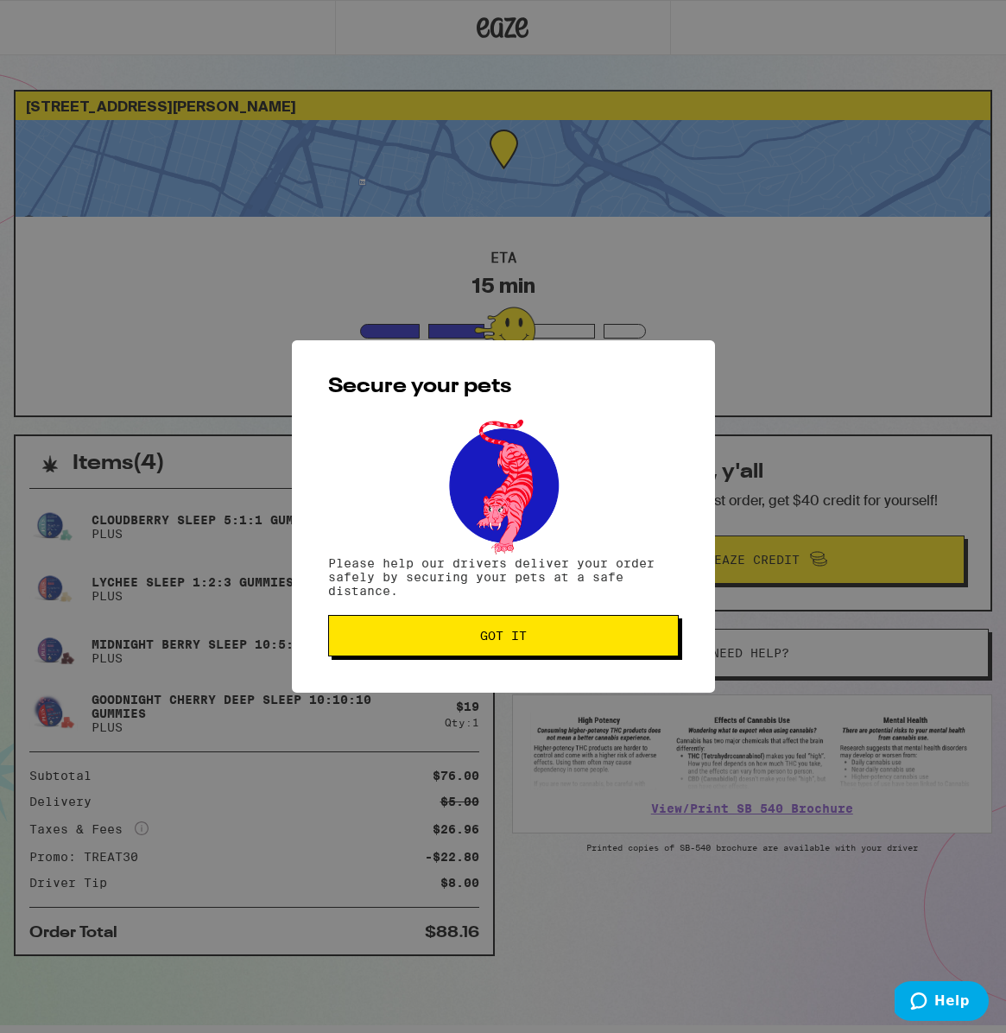
click at [610, 639] on span "Got it" at bounding box center [503, 635] width 321 height 12
